Goal: Navigation & Orientation: Find specific page/section

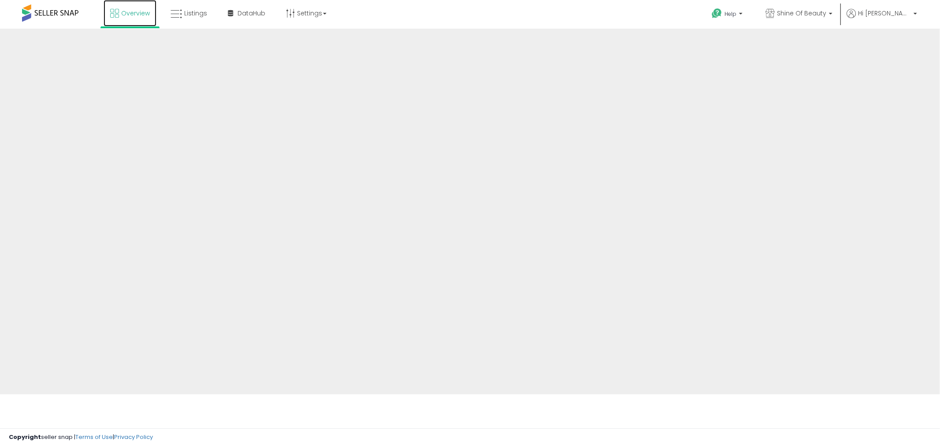
click at [126, 15] on span "Overview" at bounding box center [135, 13] width 29 height 9
